Goal: Information Seeking & Learning: Check status

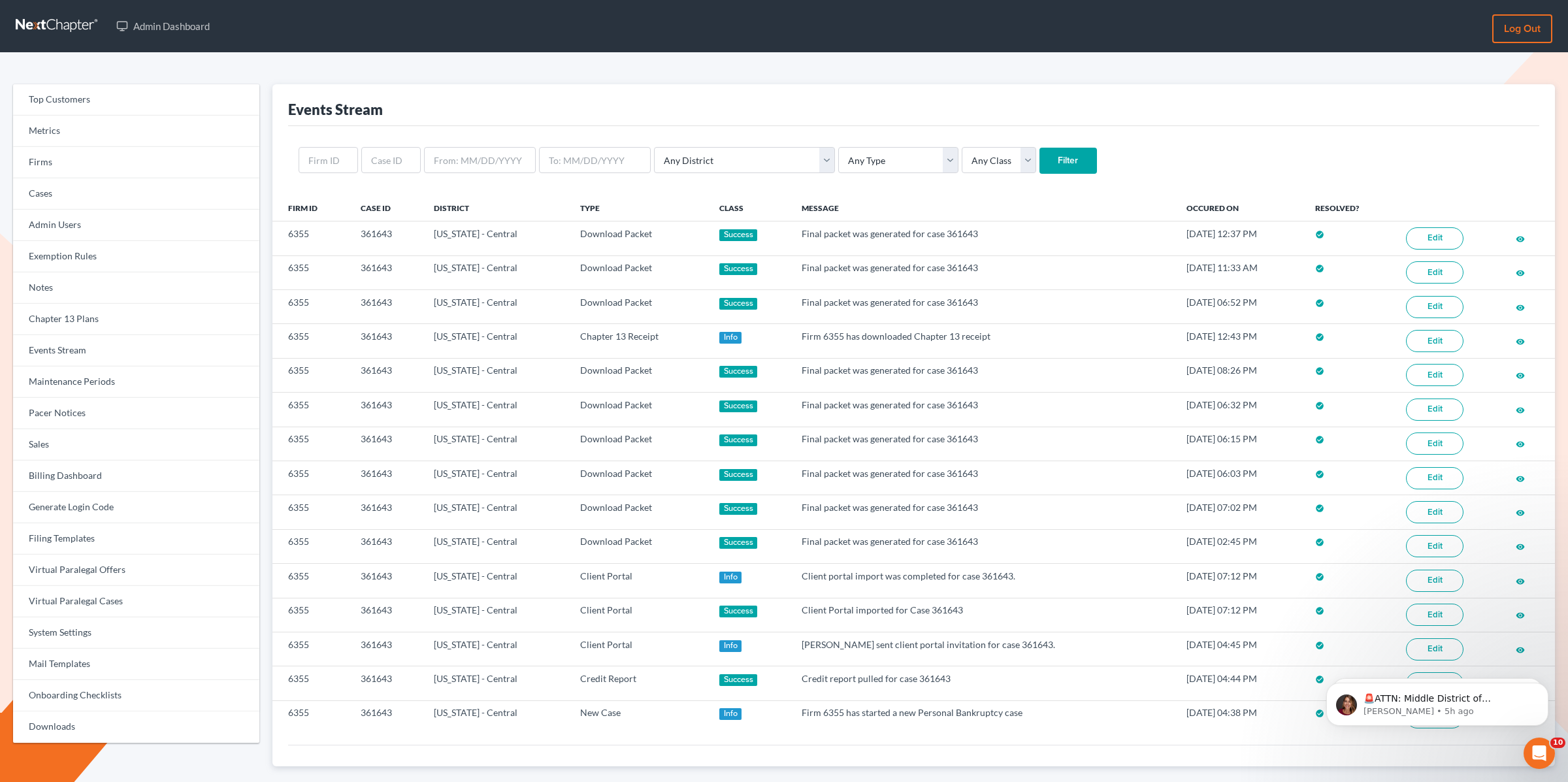
drag, startPoint x: 331, startPoint y: 239, endPoint x: 262, endPoint y: 143, distance: 118.2
click at [329, 234] on td "6355" at bounding box center [311, 238] width 78 height 34
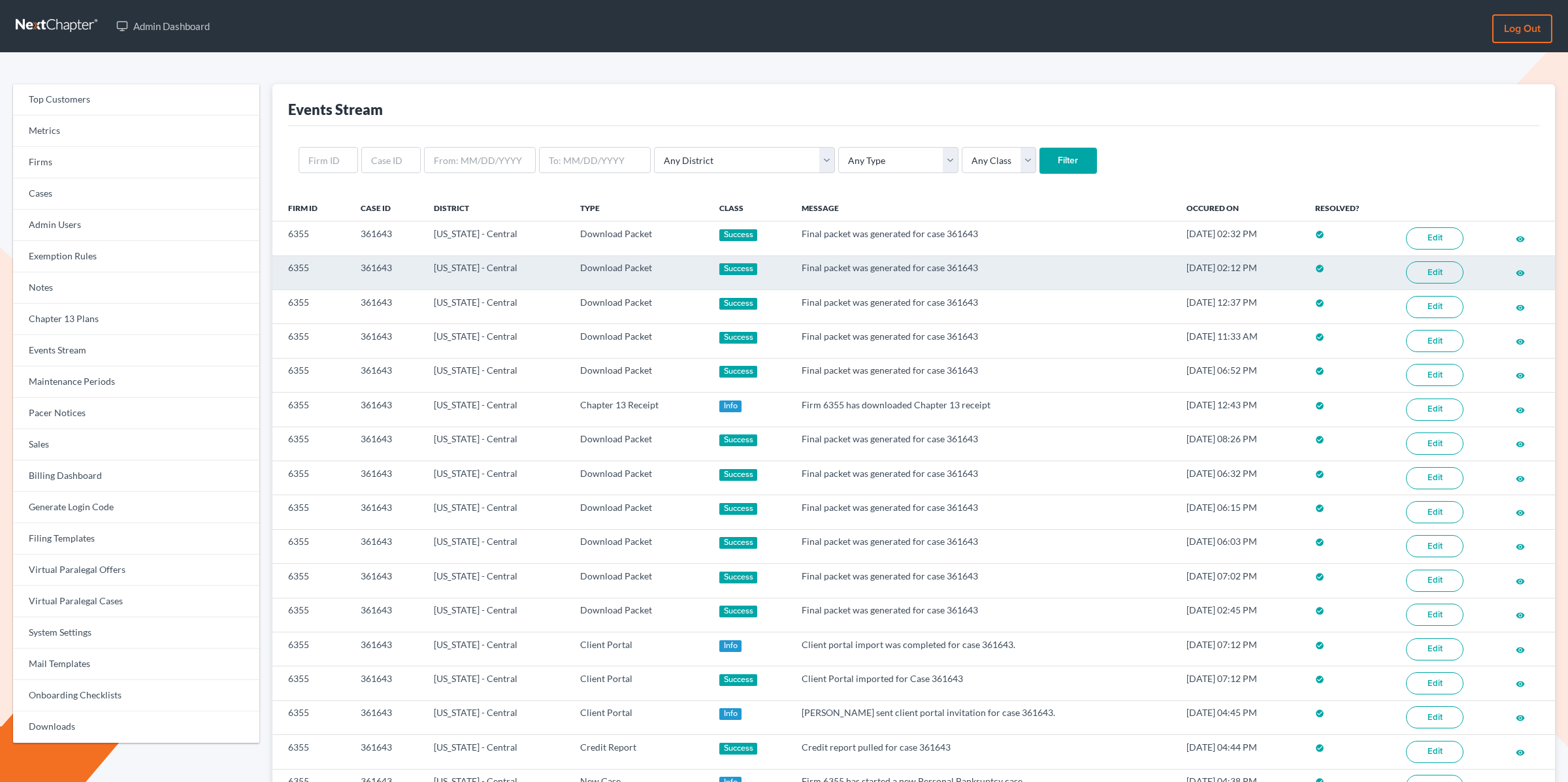
scroll to position [17, 0]
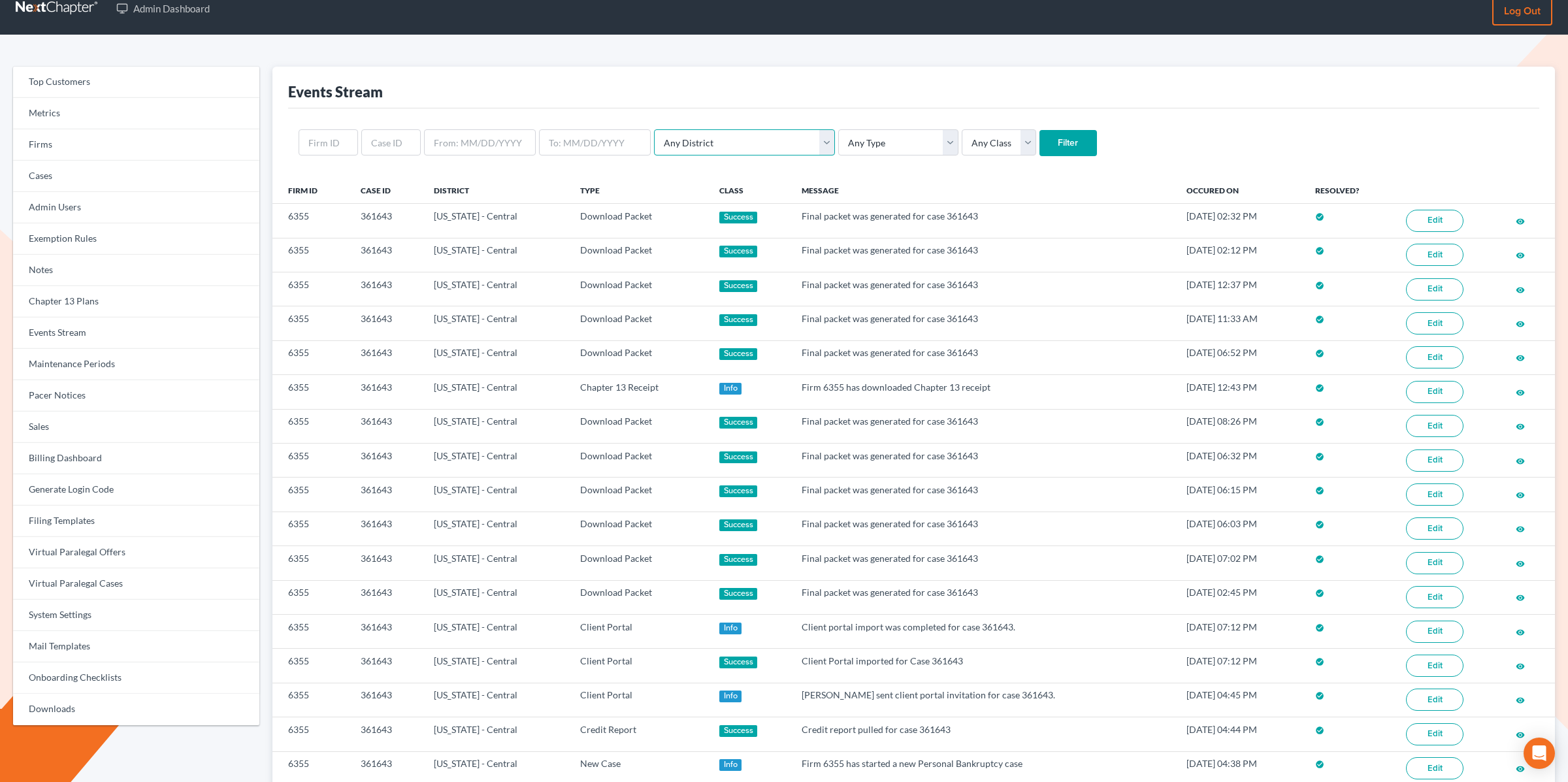
click at [703, 139] on select "Any District Alabama - Middle Alabama - Northern Alabama - Southern Alaska Ariz…" at bounding box center [744, 143] width 181 height 26
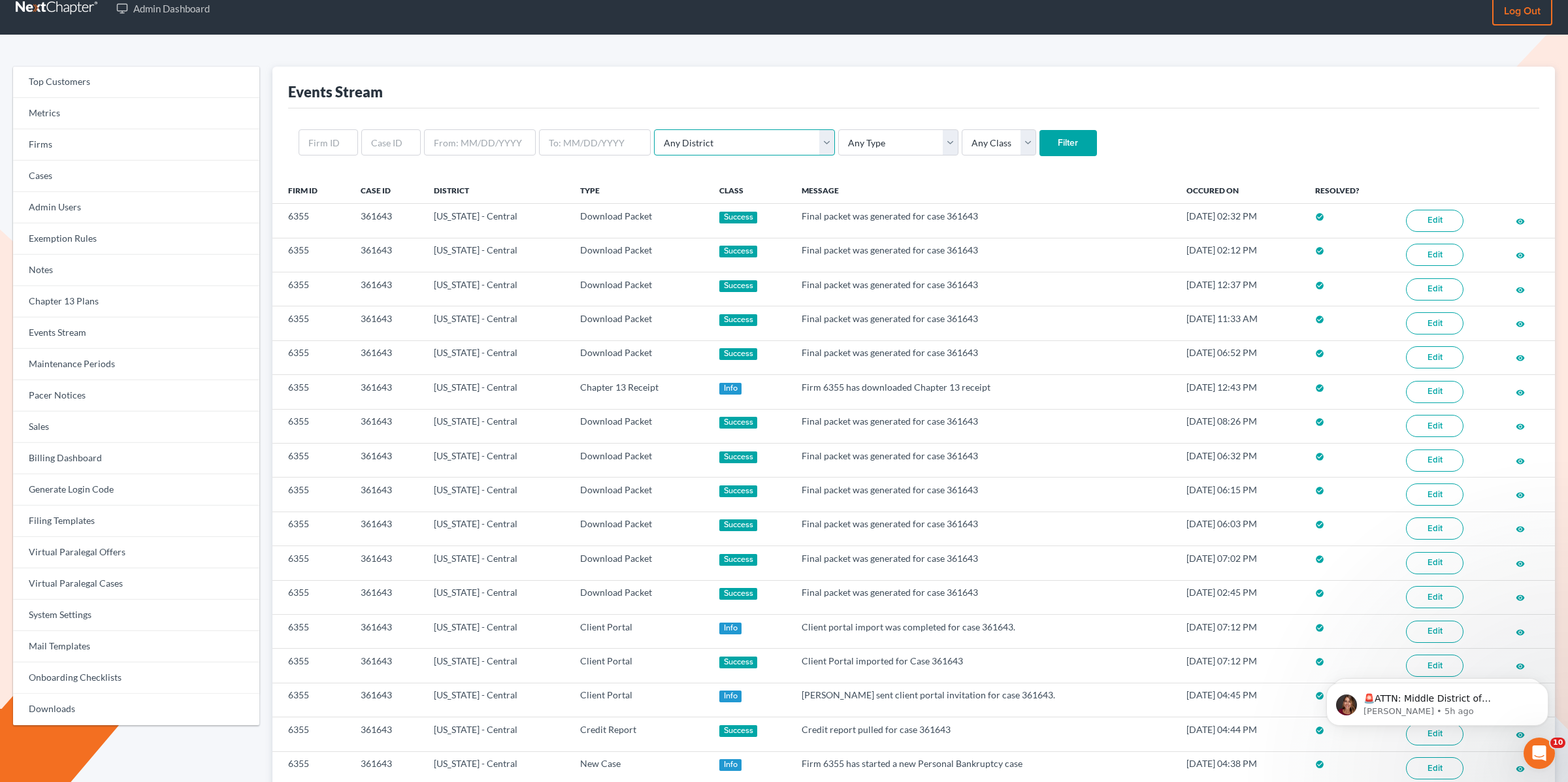
scroll to position [0, 0]
select select "22"
click at [654, 130] on select "Any District Alabama - Middle Alabama - Northern Alabama - Southern Alaska Ariz…" at bounding box center [744, 143] width 181 height 26
click at [846, 148] on select "Any Type Case Applied To Plan Case Archive Case Duplicate Case Filing Chapter 1…" at bounding box center [898, 143] width 121 height 26
select select "case_filing"
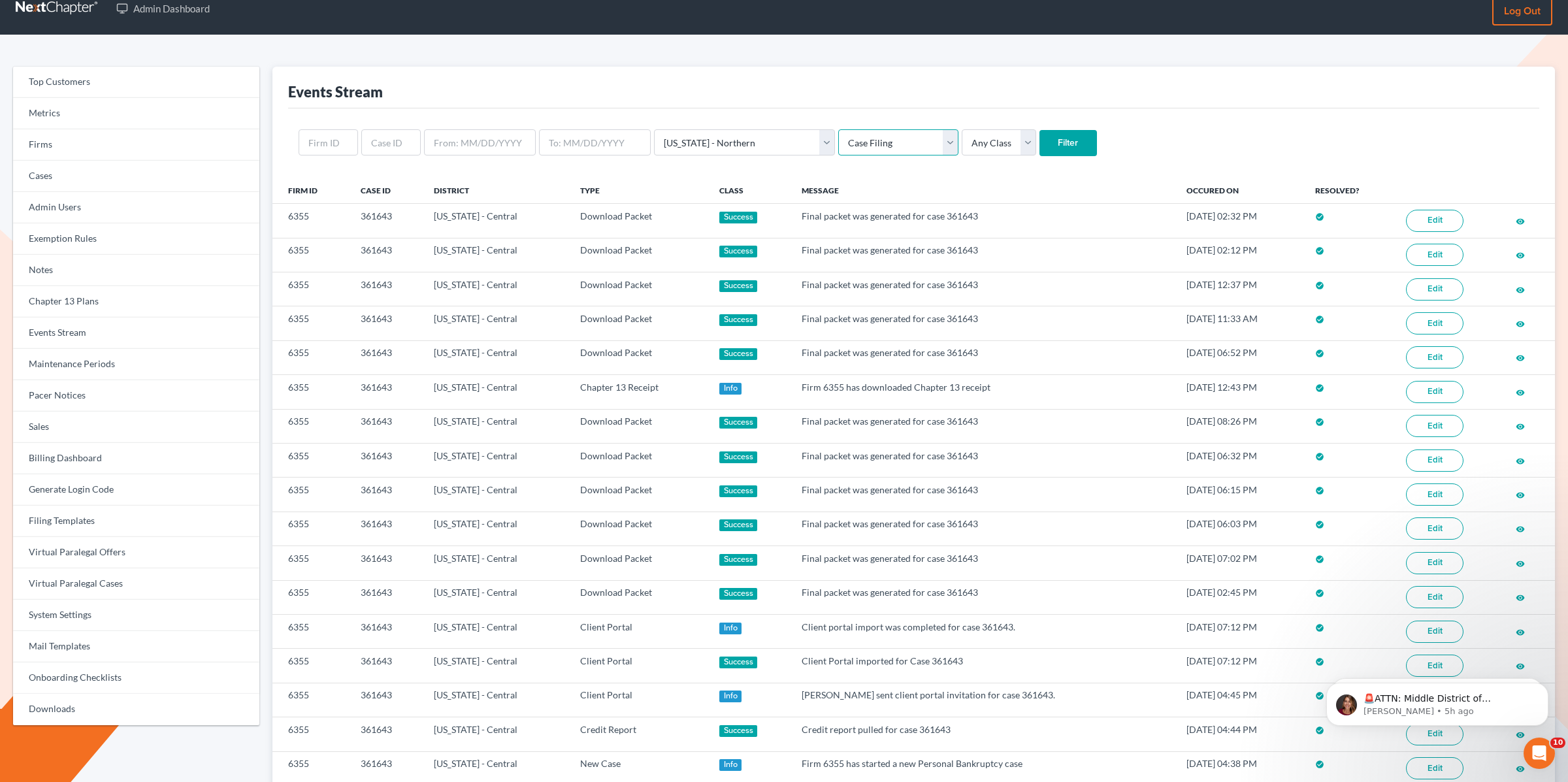
click at [838, 130] on select "Any Type Case Applied To Plan Case Archive Case Duplicate Case Filing Chapter 1…" at bounding box center [898, 143] width 121 height 26
click at [1040, 139] on input "Filter" at bounding box center [1068, 143] width 58 height 26
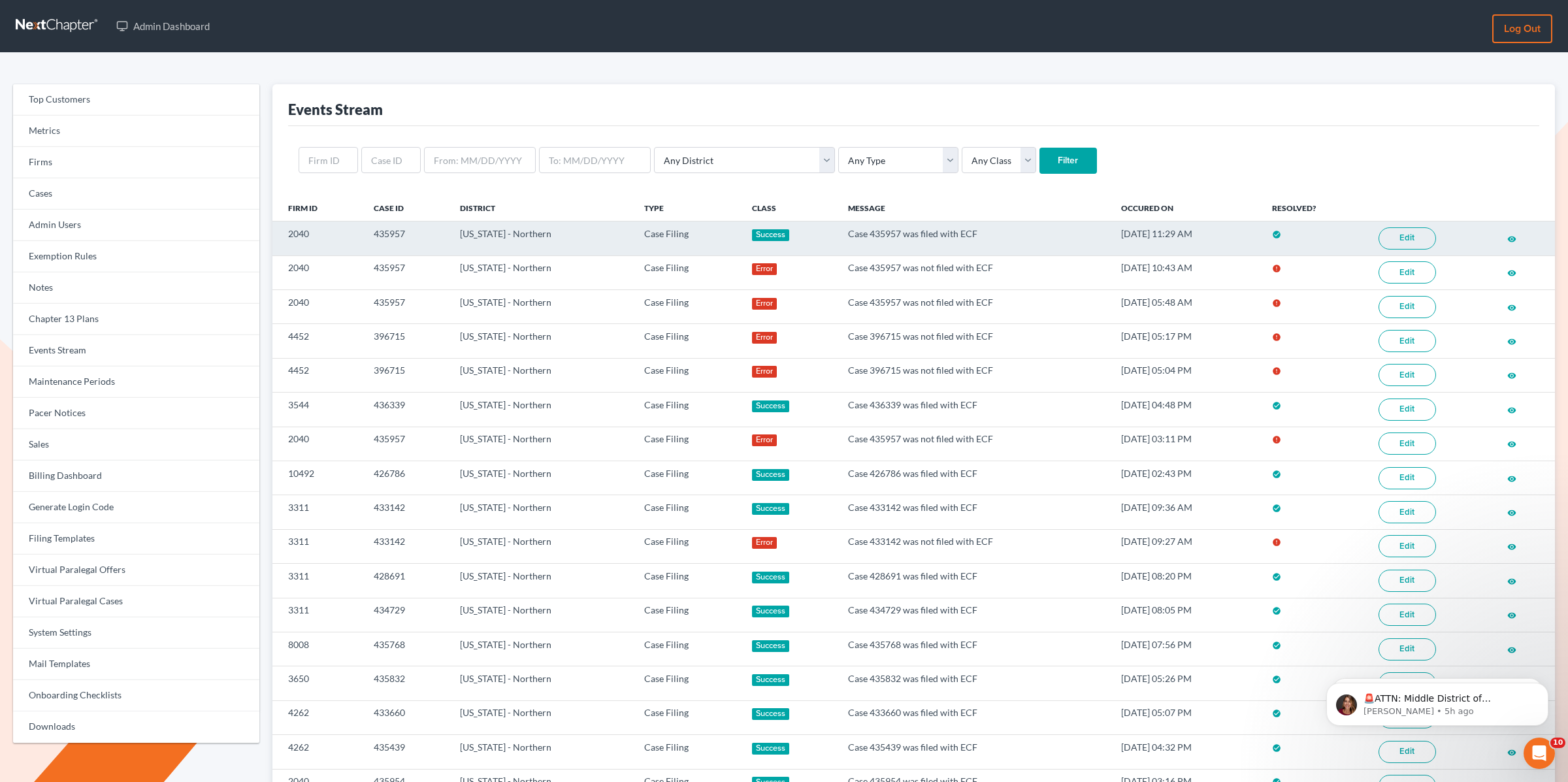
click at [1407, 244] on link "Edit" at bounding box center [1408, 238] width 58 height 22
